Goal: Communication & Community: Answer question/provide support

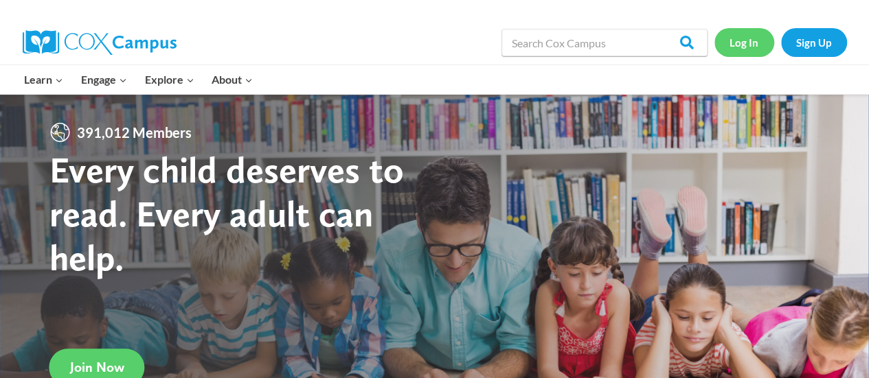
click at [750, 42] on link "Log In" at bounding box center [744, 42] width 60 height 28
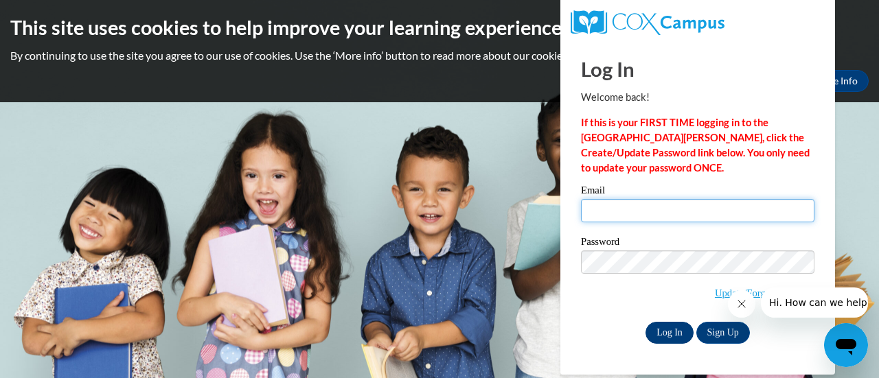
type input "jwiedmeyer@wbsd-schools.org"
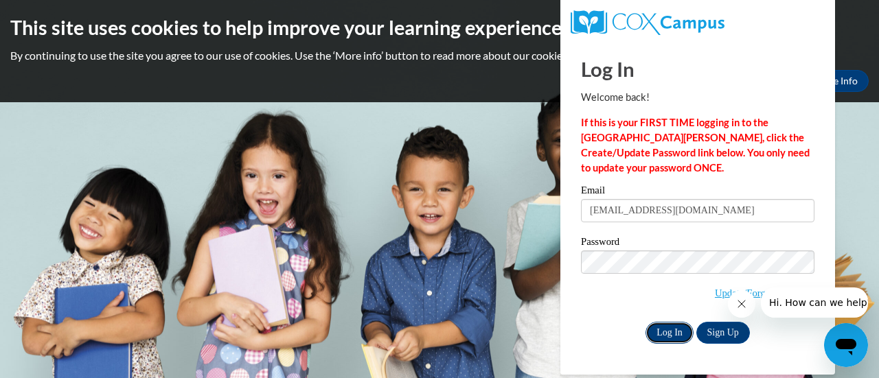
click at [669, 329] on input "Log In" at bounding box center [670, 333] width 48 height 22
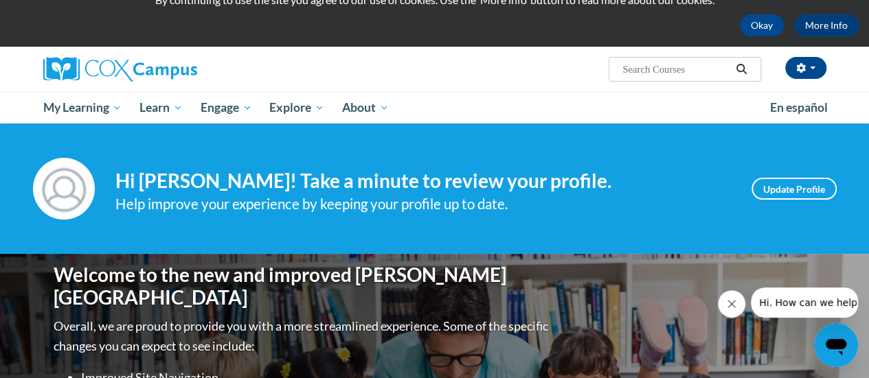
scroll to position [54, 0]
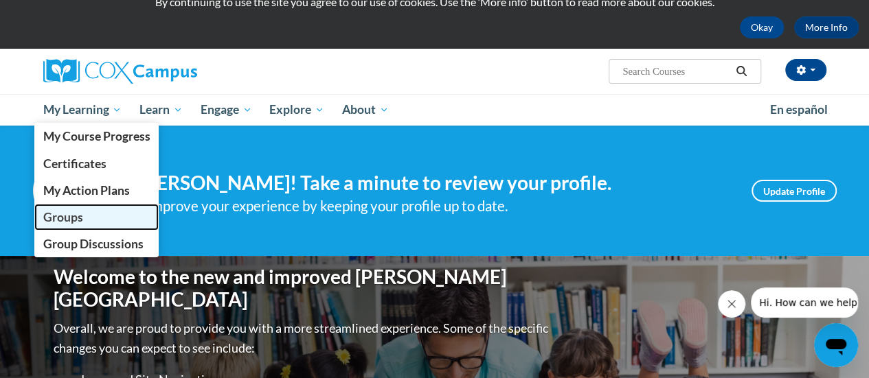
click at [66, 212] on span "Groups" at bounding box center [63, 217] width 40 height 14
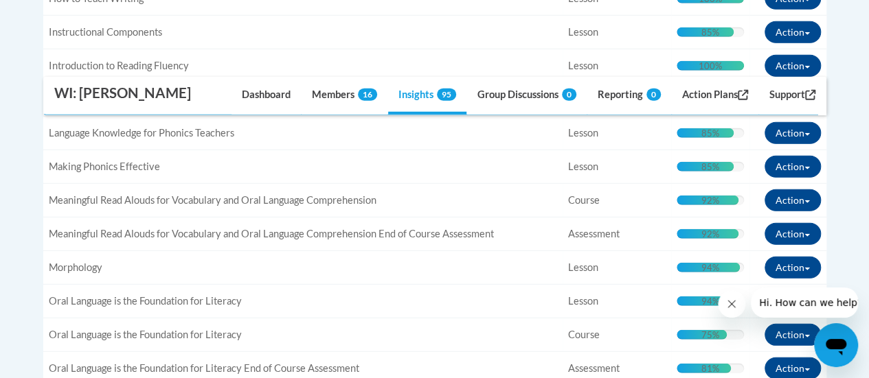
scroll to position [1832, 0]
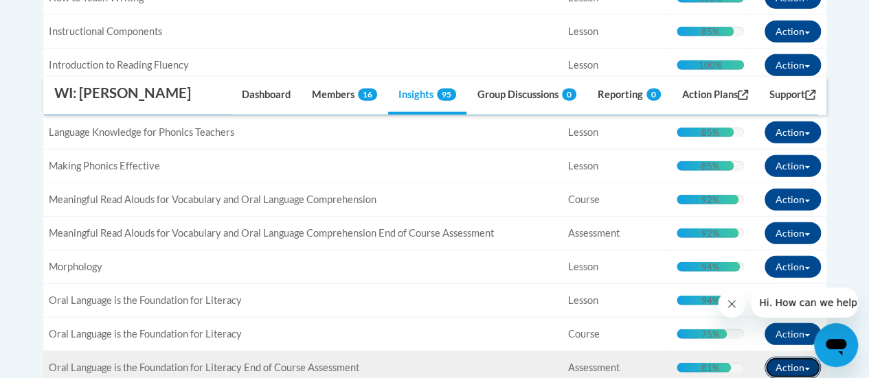
click at [788, 359] on button "Action" at bounding box center [792, 368] width 56 height 22
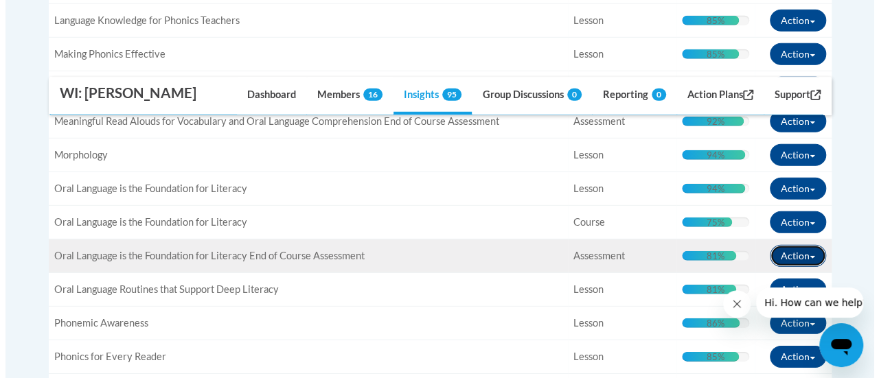
scroll to position [1945, 0]
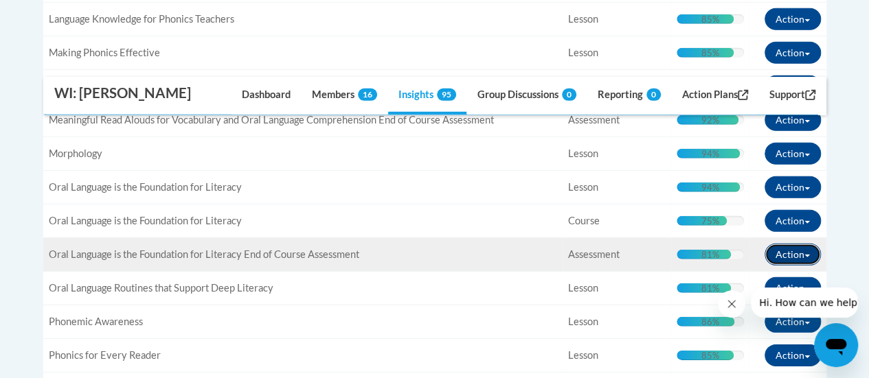
click at [787, 244] on button "Action" at bounding box center [792, 255] width 56 height 22
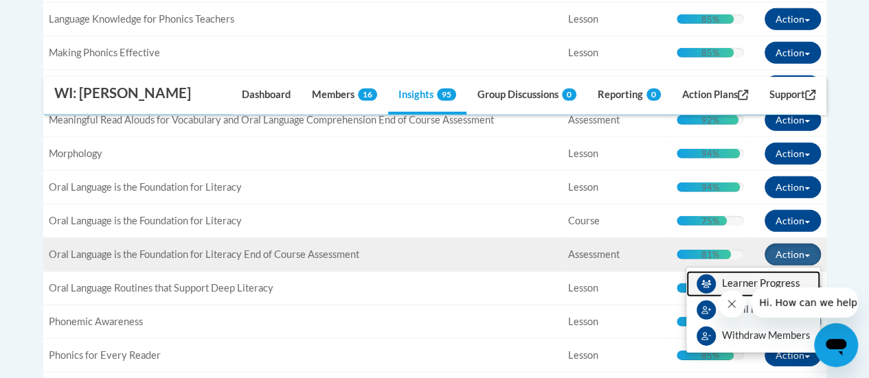
click at [750, 287] on span "View Members" at bounding box center [761, 287] width 78 height 0
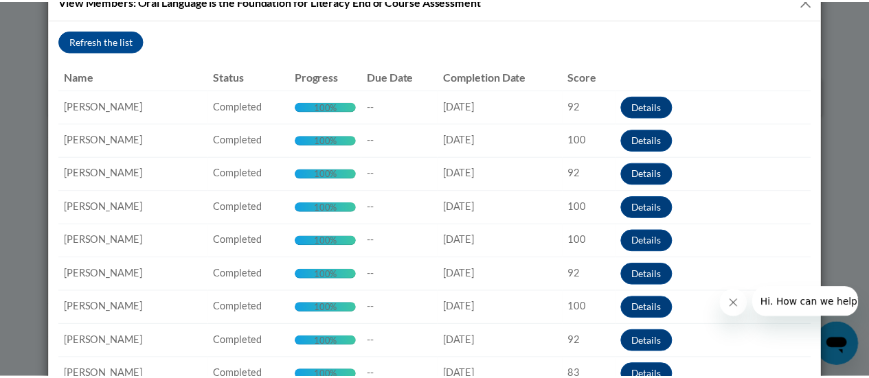
scroll to position [0, 0]
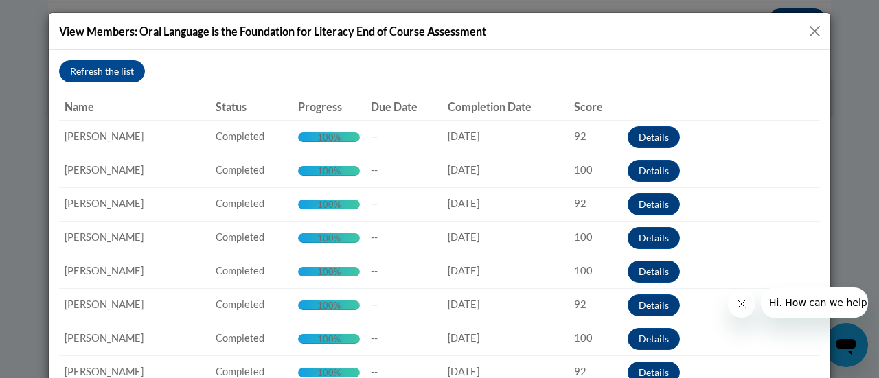
click at [814, 27] on button "Close" at bounding box center [814, 31] width 17 height 17
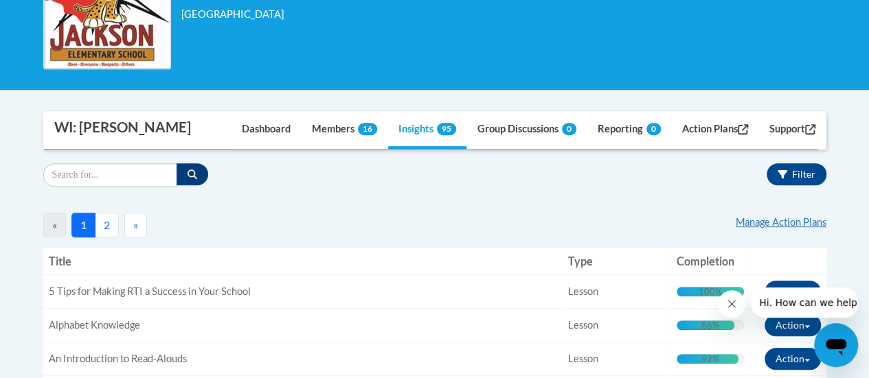
scroll to position [304, 0]
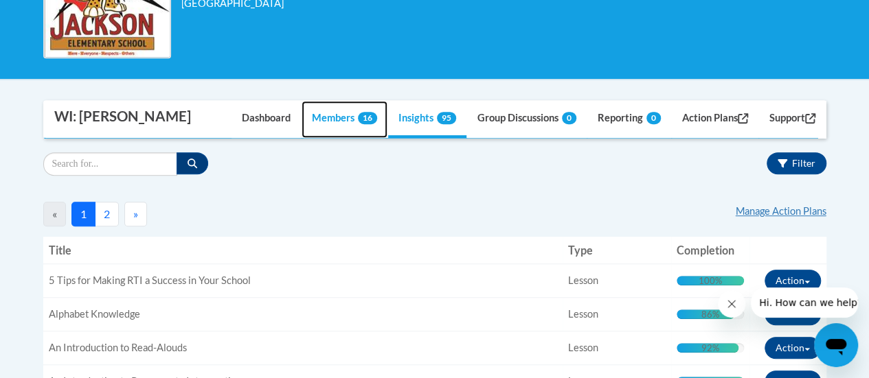
click at [310, 118] on link "Members 16" at bounding box center [345, 119] width 86 height 37
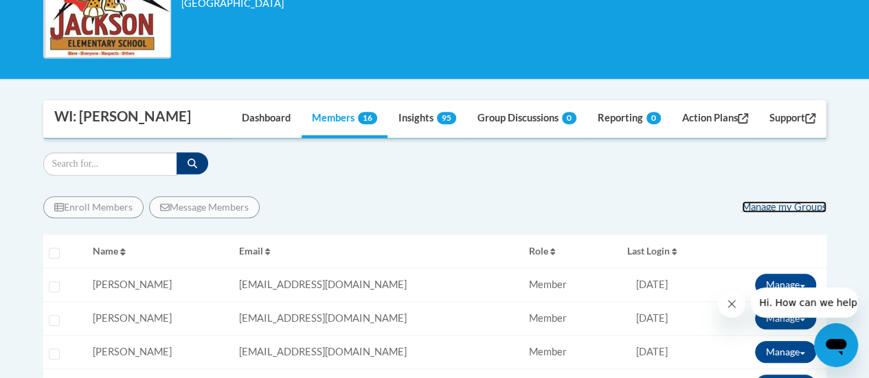
click at [766, 205] on link "Manage my Groups" at bounding box center [784, 207] width 84 height 12
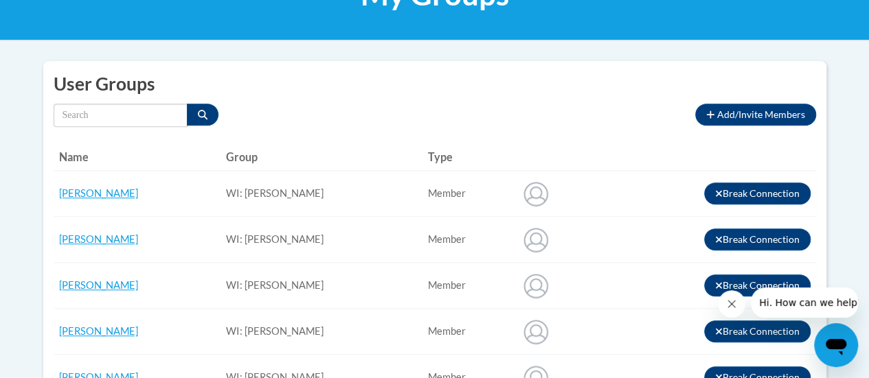
scroll to position [247, 0]
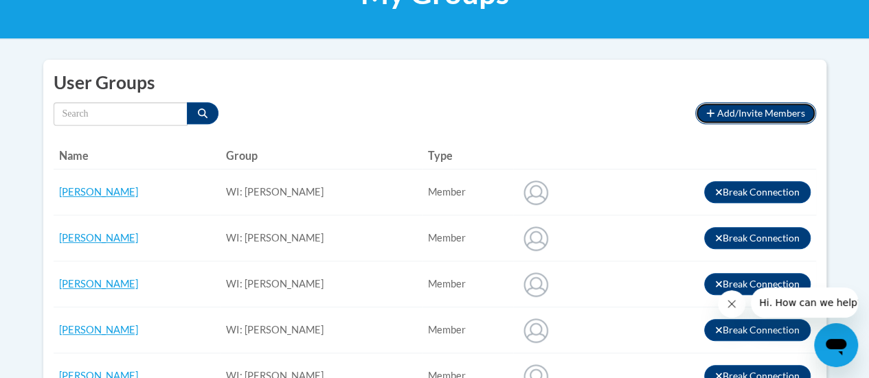
click at [751, 112] on span "Add/Invite Members" at bounding box center [761, 113] width 88 height 12
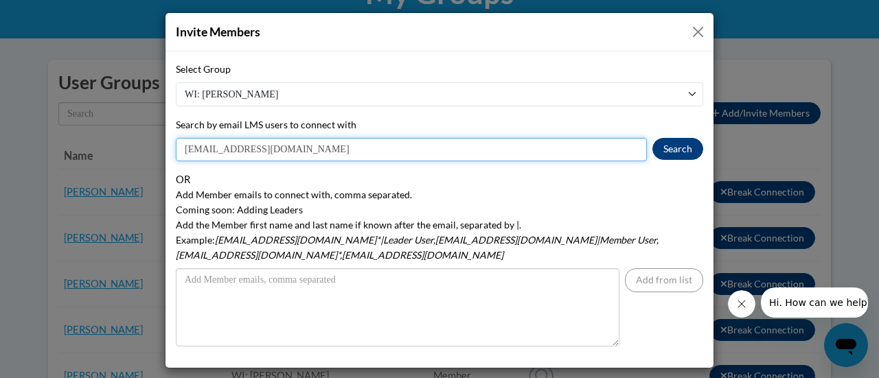
type input "dbech@wbsd-schools.org"
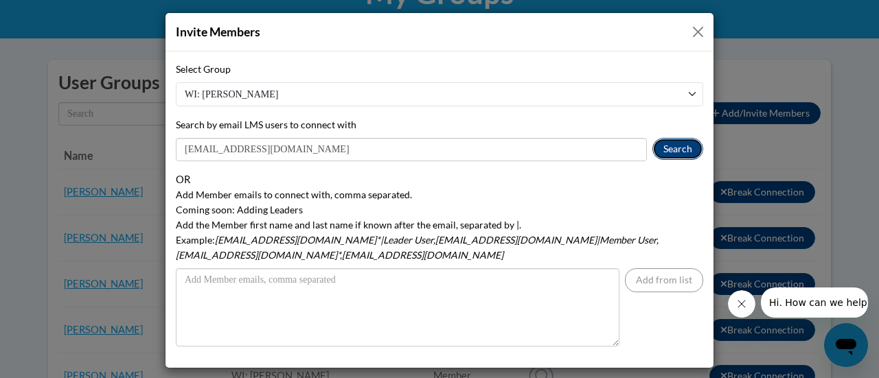
click at [679, 148] on button "Search" at bounding box center [677, 149] width 51 height 22
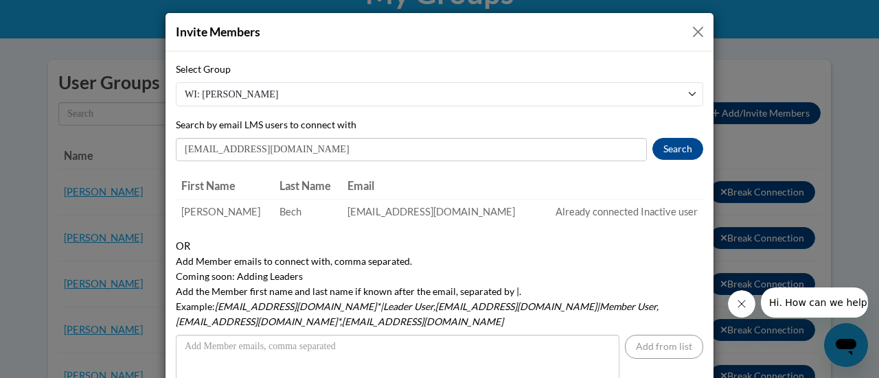
click at [696, 32] on button "Close" at bounding box center [698, 31] width 17 height 17
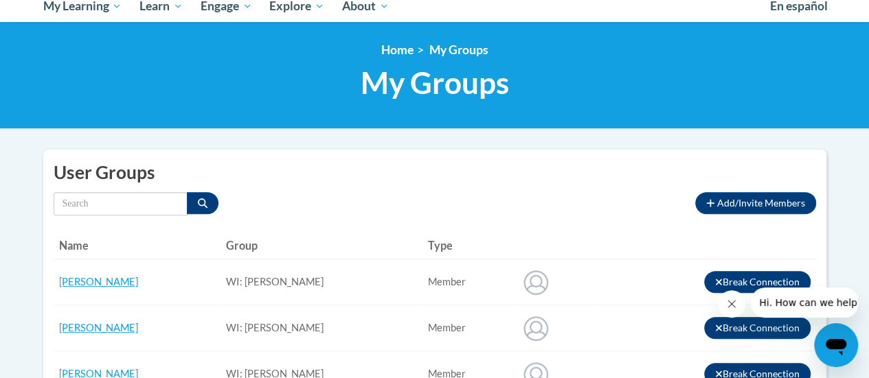
scroll to position [161, 0]
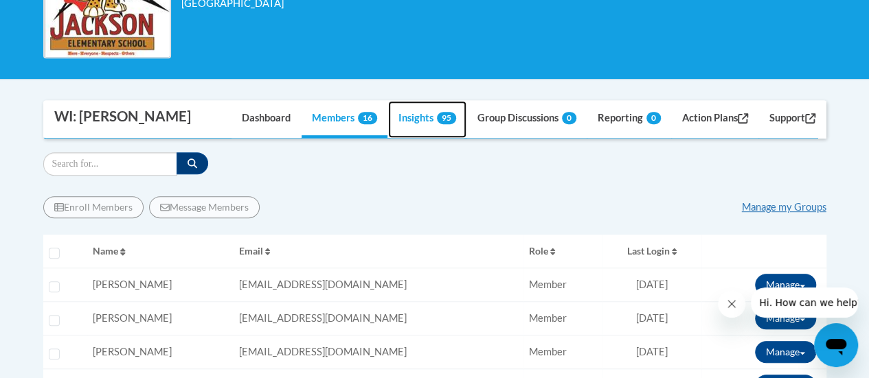
click at [411, 120] on link "Insights 95" at bounding box center [427, 119] width 78 height 37
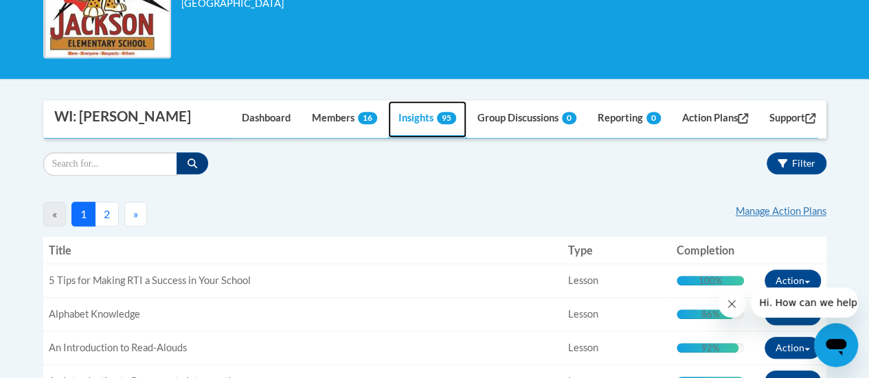
click at [413, 128] on link "Insights 95" at bounding box center [427, 119] width 78 height 37
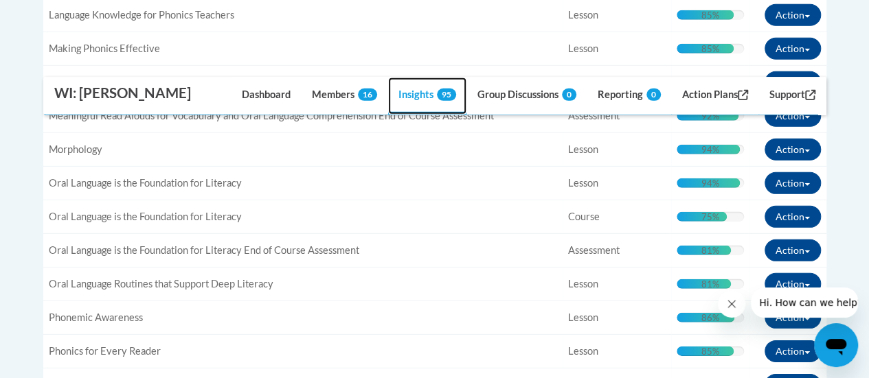
scroll to position [1951, 0]
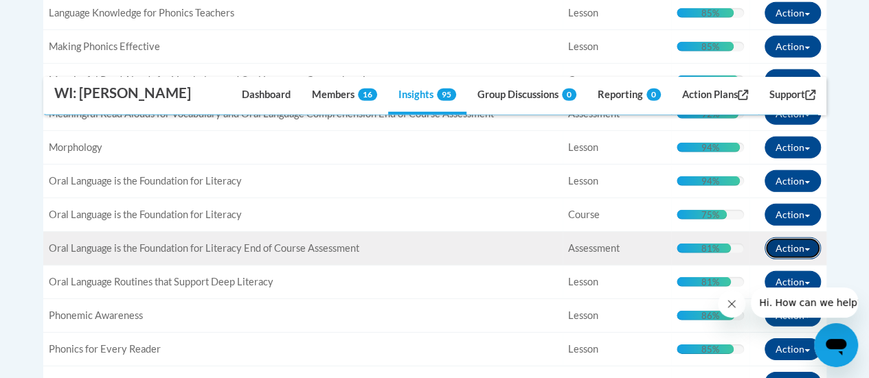
click at [793, 240] on button "Action" at bounding box center [792, 249] width 56 height 22
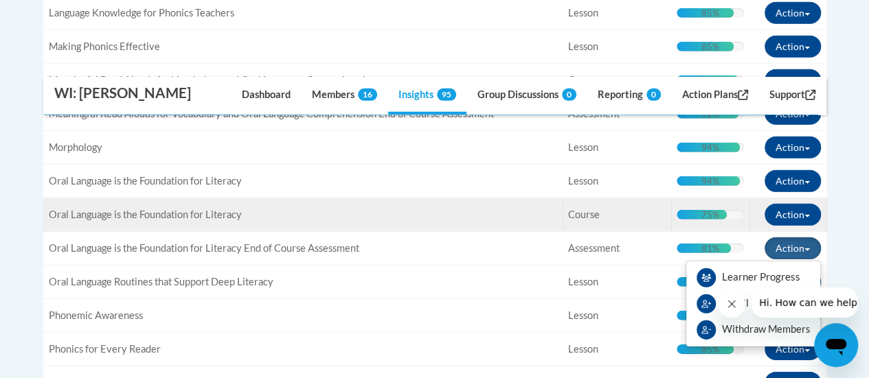
click at [187, 209] on span "Oral Language is the Foundation for Literacy" at bounding box center [145, 215] width 193 height 12
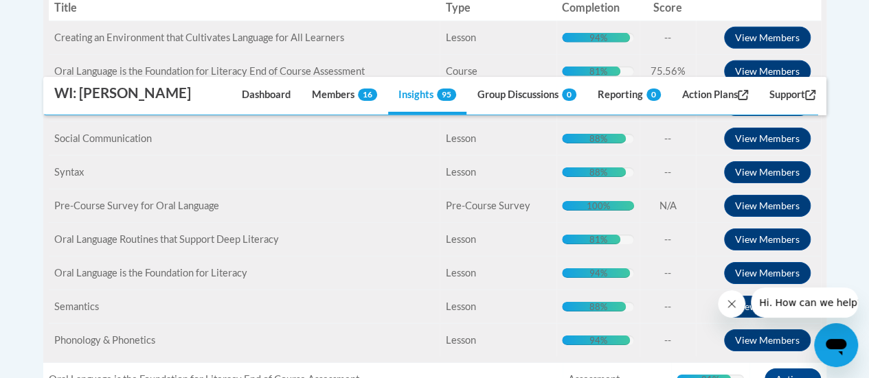
scroll to position [2218, 0]
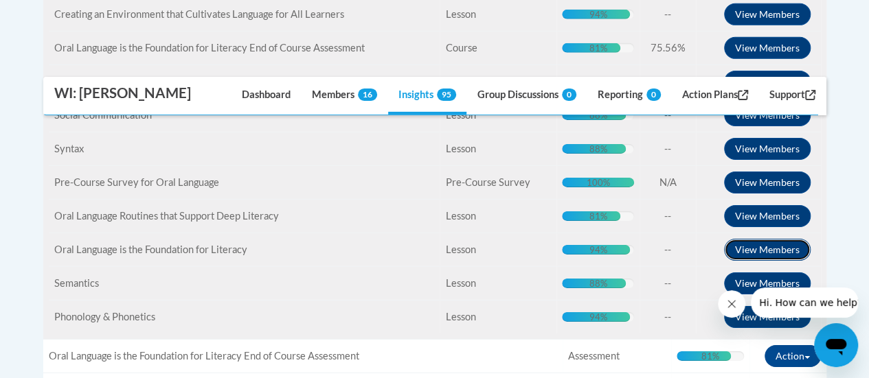
click at [788, 239] on button "View Members" at bounding box center [767, 250] width 87 height 22
click at [778, 239] on button "View Members" at bounding box center [767, 250] width 87 height 22
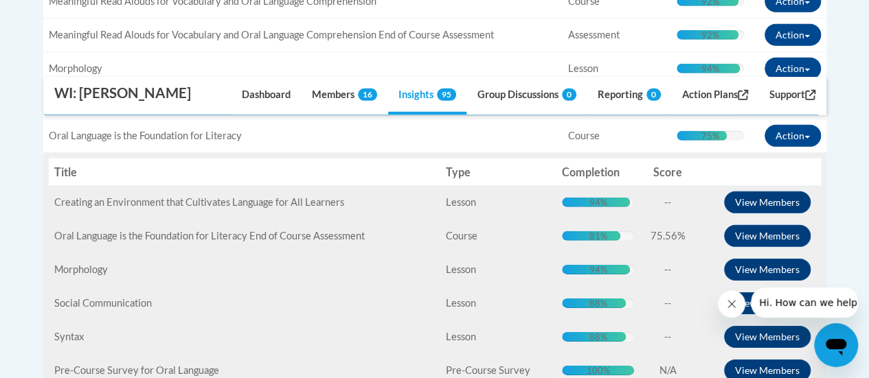
scroll to position [2031, 0]
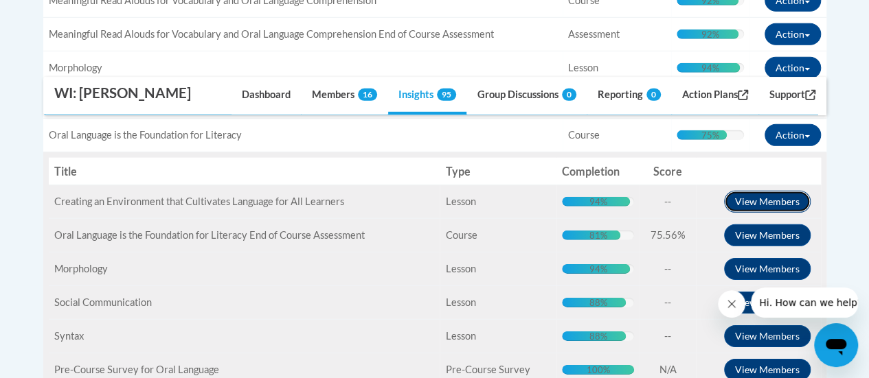
click at [769, 191] on button "View Members" at bounding box center [767, 202] width 87 height 22
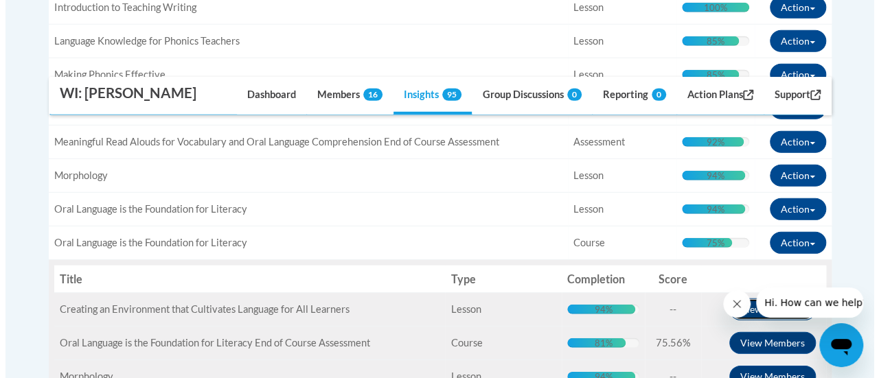
scroll to position [1922, 0]
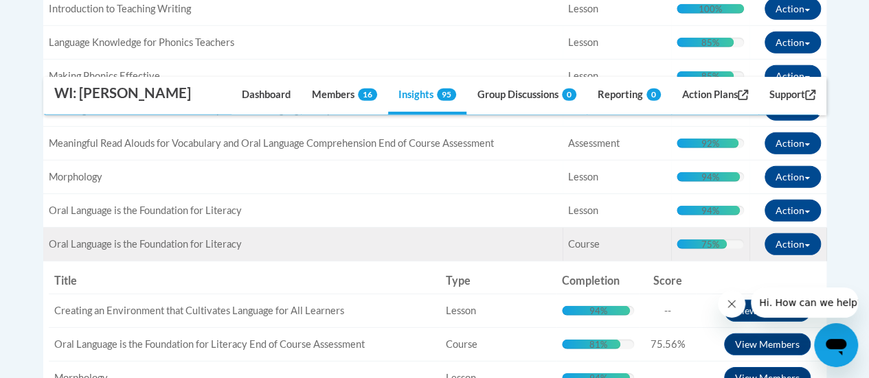
click at [588, 238] on span "Course" at bounding box center [584, 244] width 32 height 12
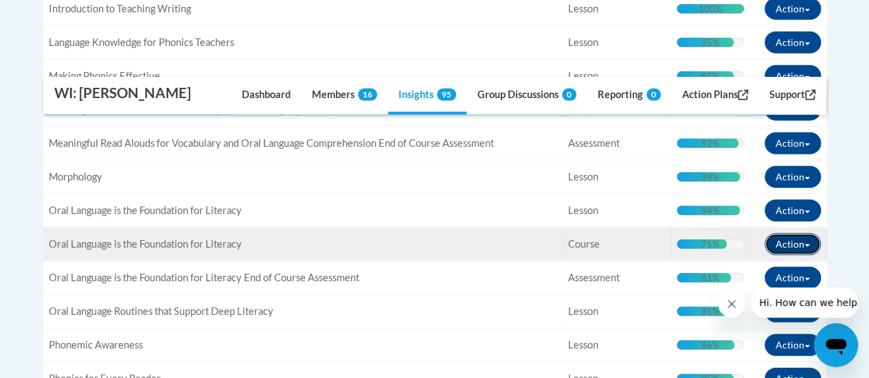
click at [808, 245] on span "button" at bounding box center [806, 246] width 5 height 3
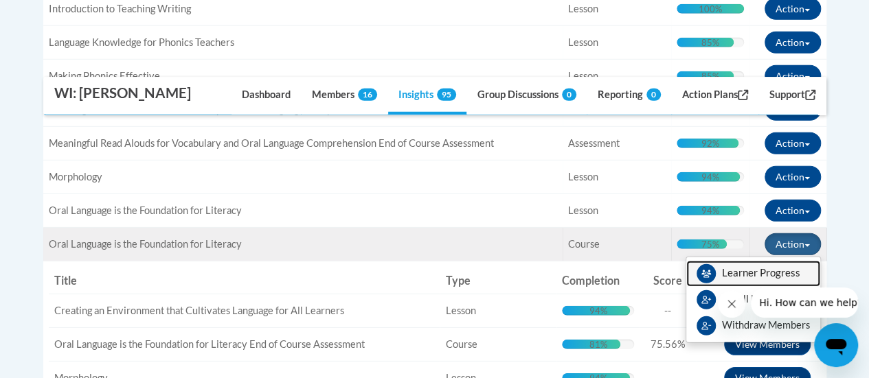
click at [775, 277] on span "View Members" at bounding box center [761, 277] width 78 height 0
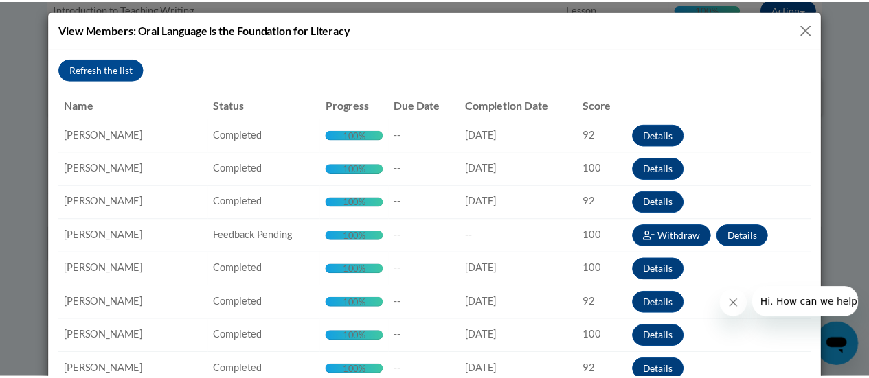
scroll to position [0, 0]
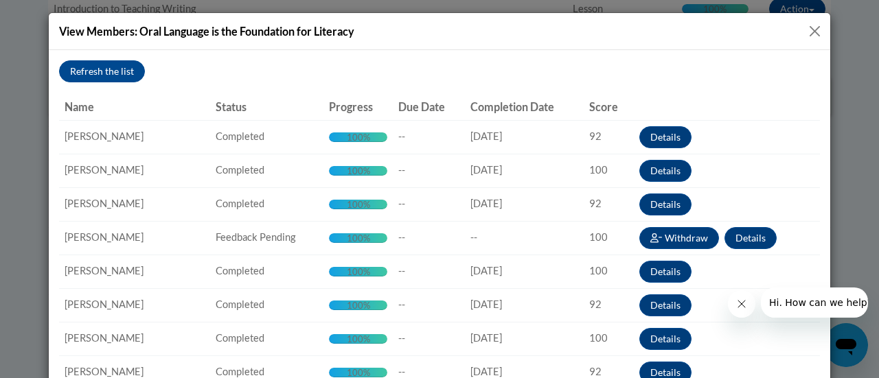
click at [810, 29] on button "Close" at bounding box center [814, 31] width 17 height 17
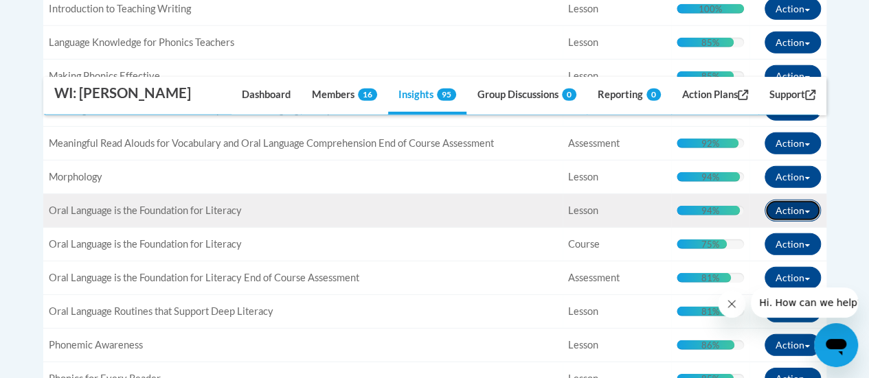
click at [805, 200] on button "Action" at bounding box center [792, 211] width 56 height 22
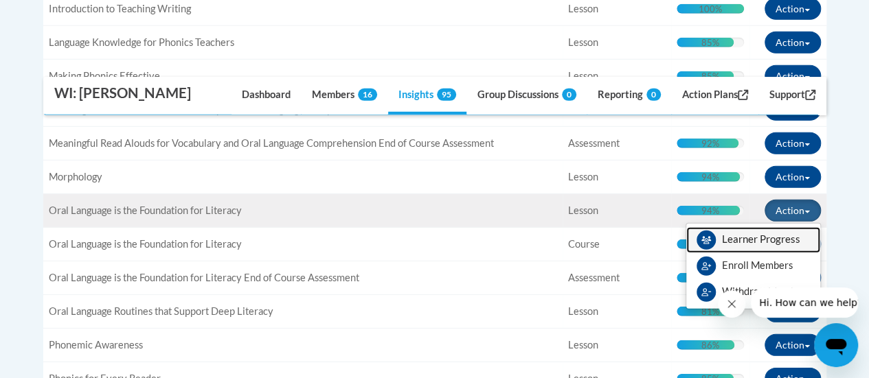
click at [754, 243] on span "View Members" at bounding box center [761, 243] width 78 height 0
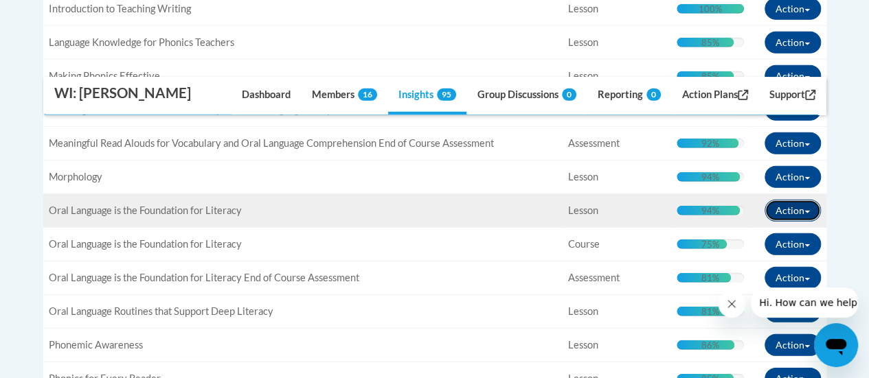
click at [806, 200] on button "Action" at bounding box center [792, 211] width 56 height 22
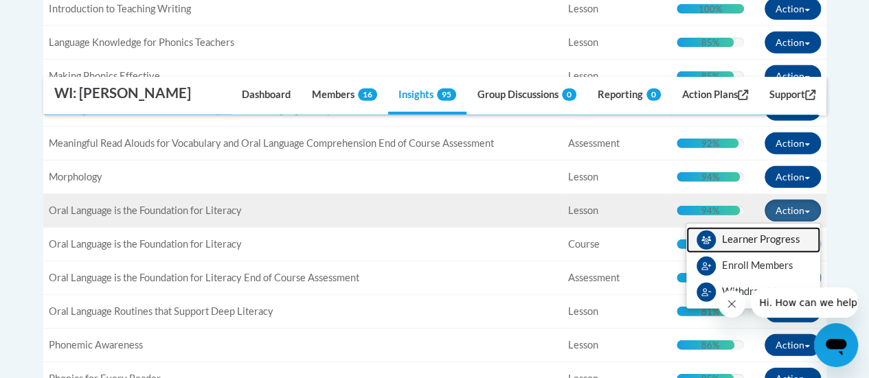
click at [769, 243] on span "View Members" at bounding box center [761, 243] width 78 height 0
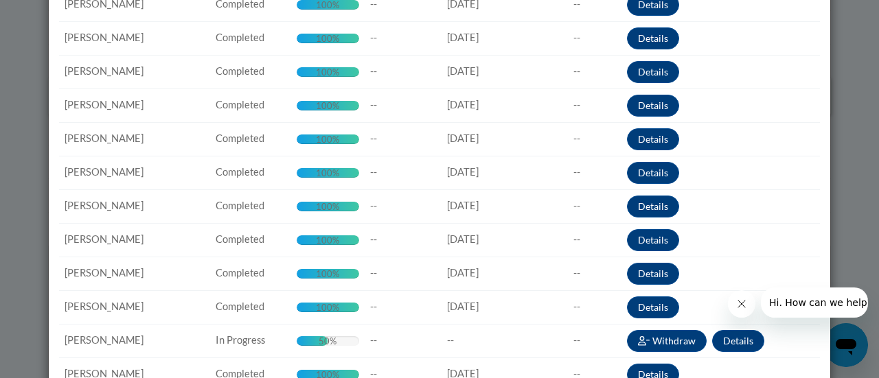
scroll to position [312, 0]
